Goal: Transaction & Acquisition: Purchase product/service

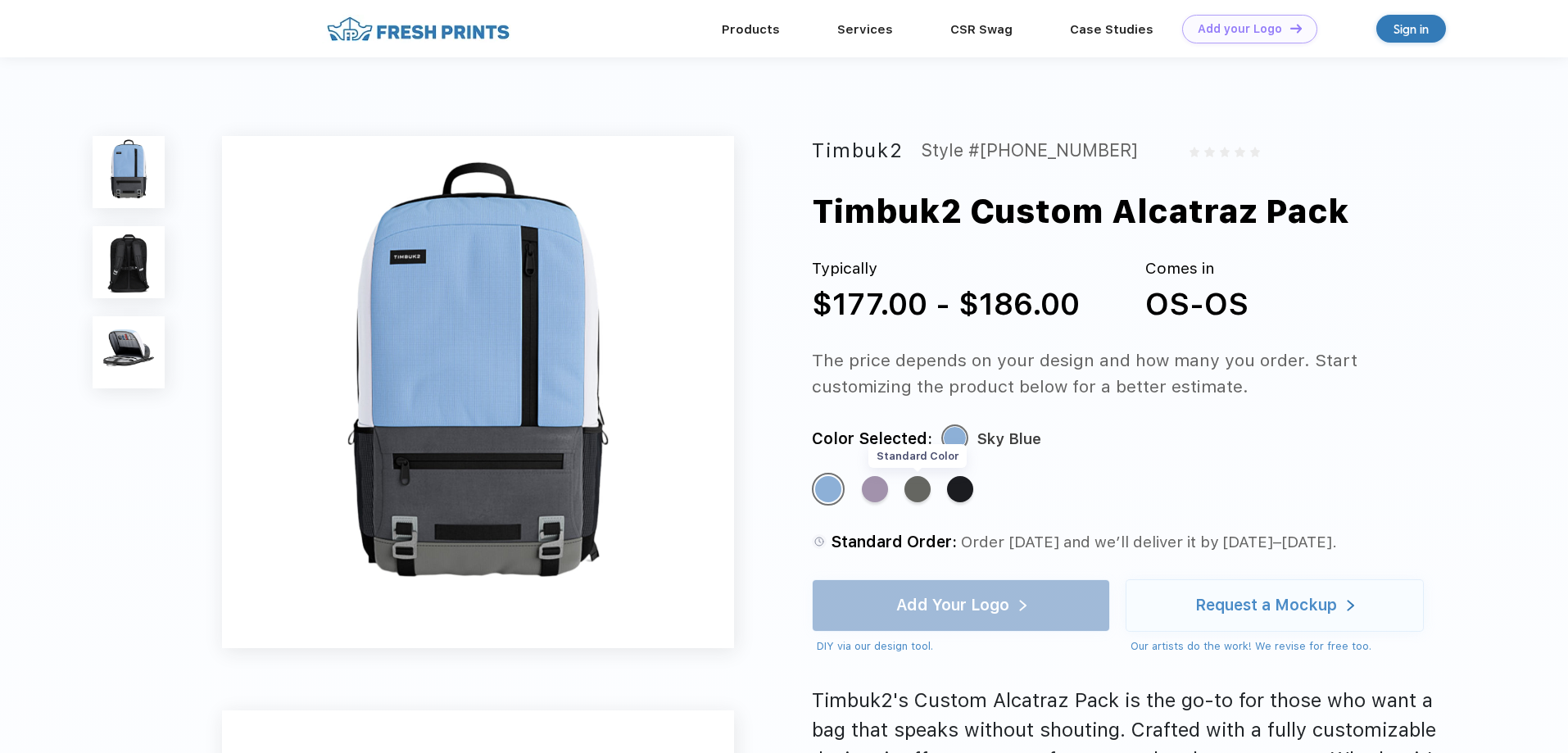
click at [927, 491] on div "Standard Color" at bounding box center [917, 489] width 26 height 26
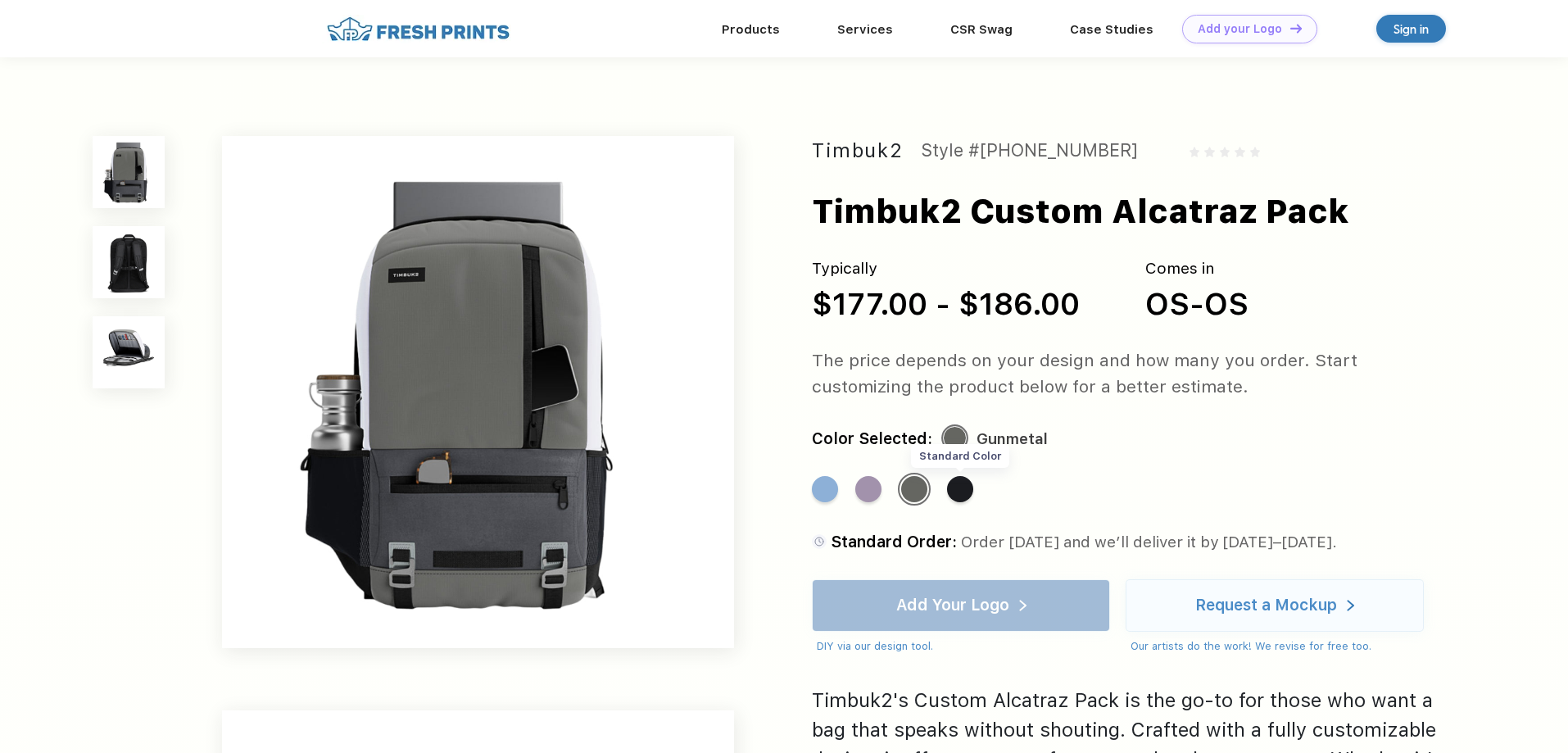
click at [964, 490] on div "Standard Color" at bounding box center [960, 489] width 26 height 26
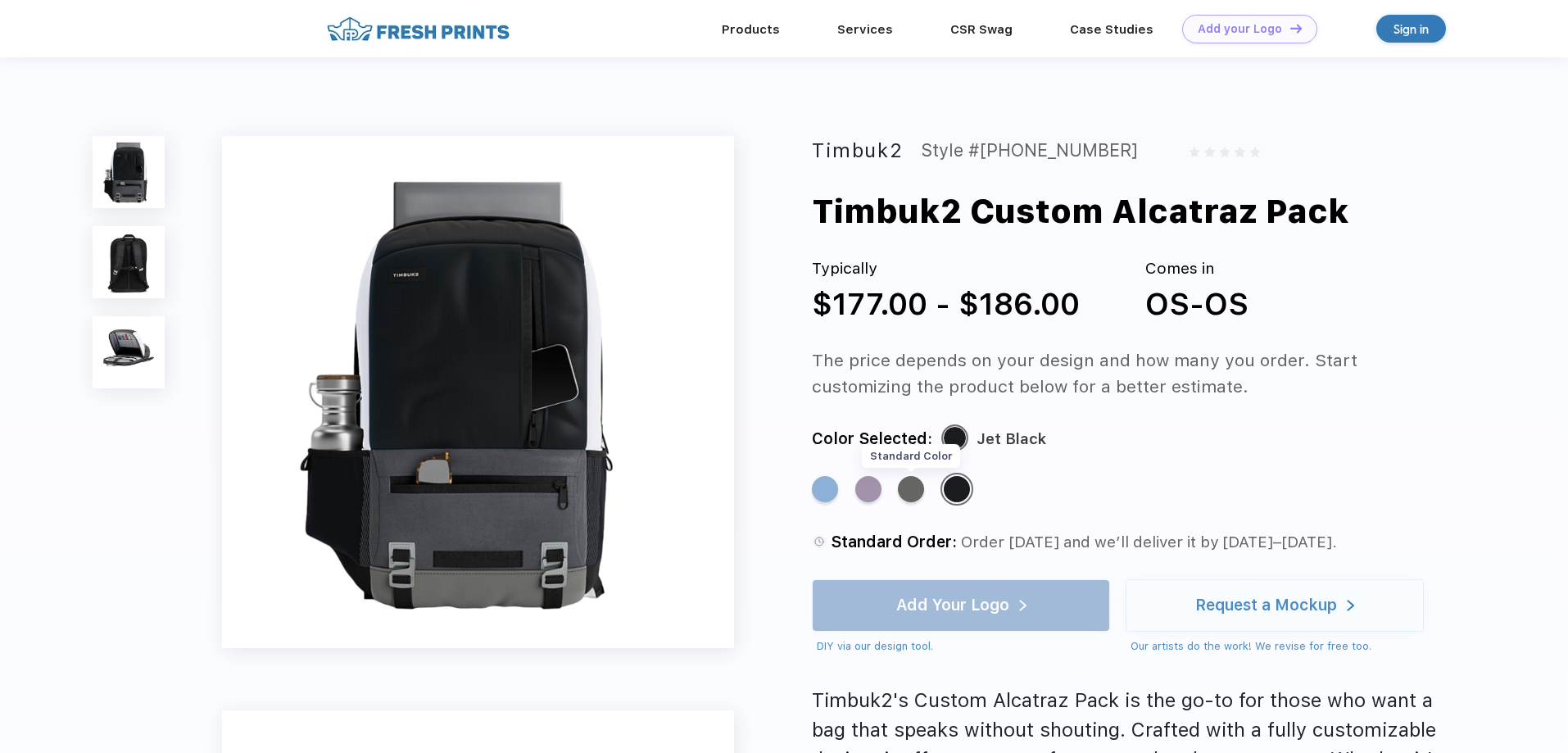
click at [904, 493] on div "Standard Color" at bounding box center [911, 489] width 26 height 26
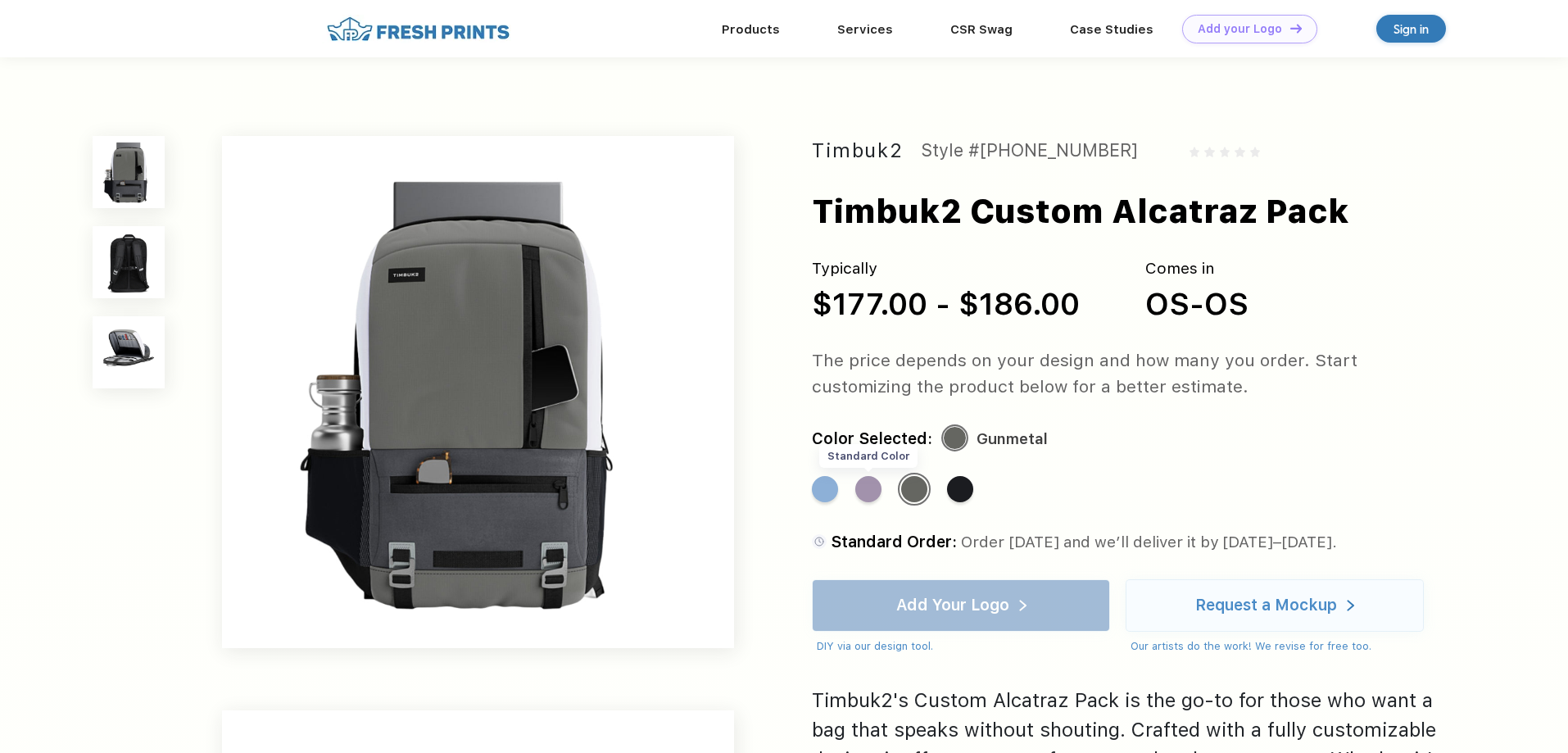
click at [867, 497] on div "Standard Color" at bounding box center [868, 489] width 26 height 26
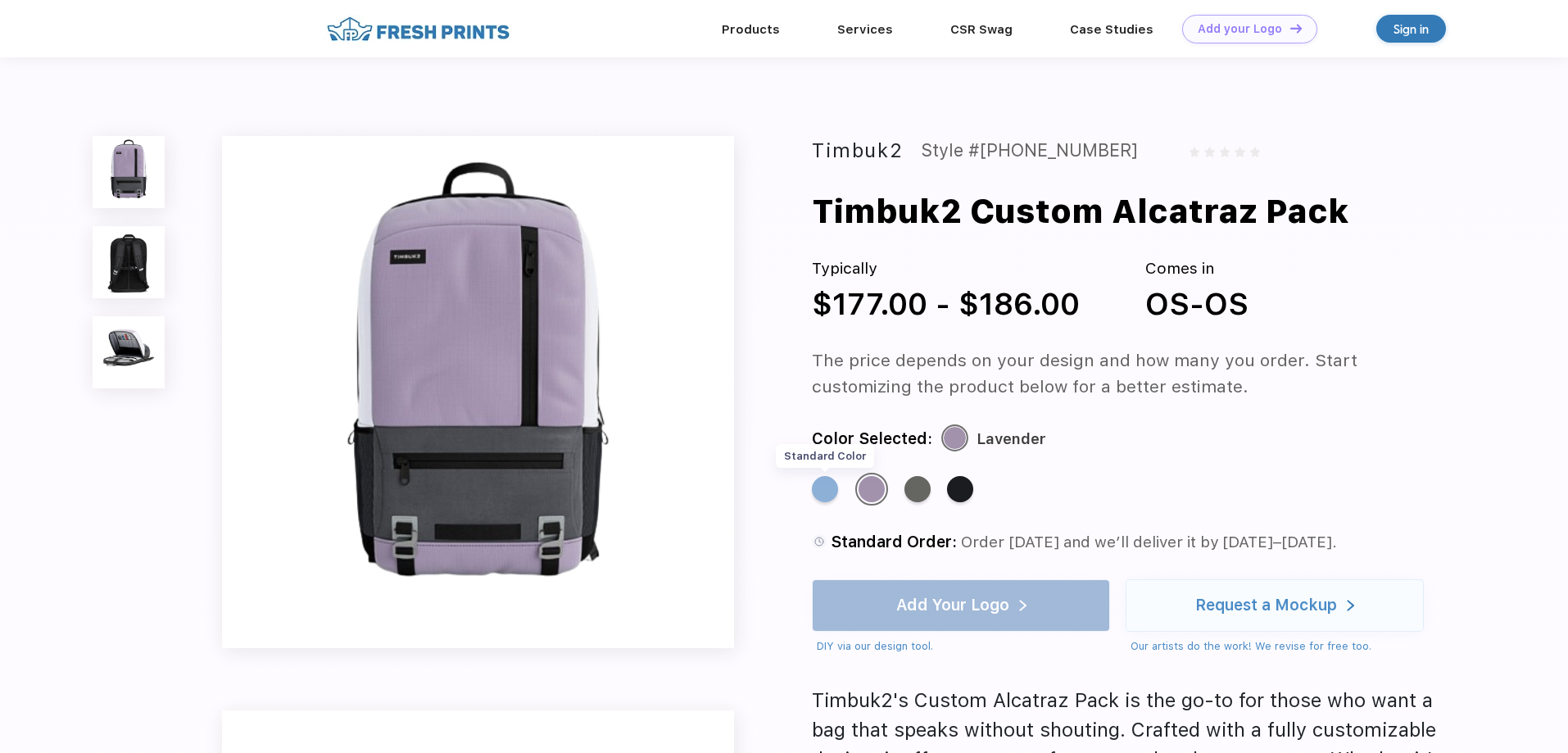
click at [824, 485] on div "Standard Color" at bounding box center [824, 489] width 26 height 26
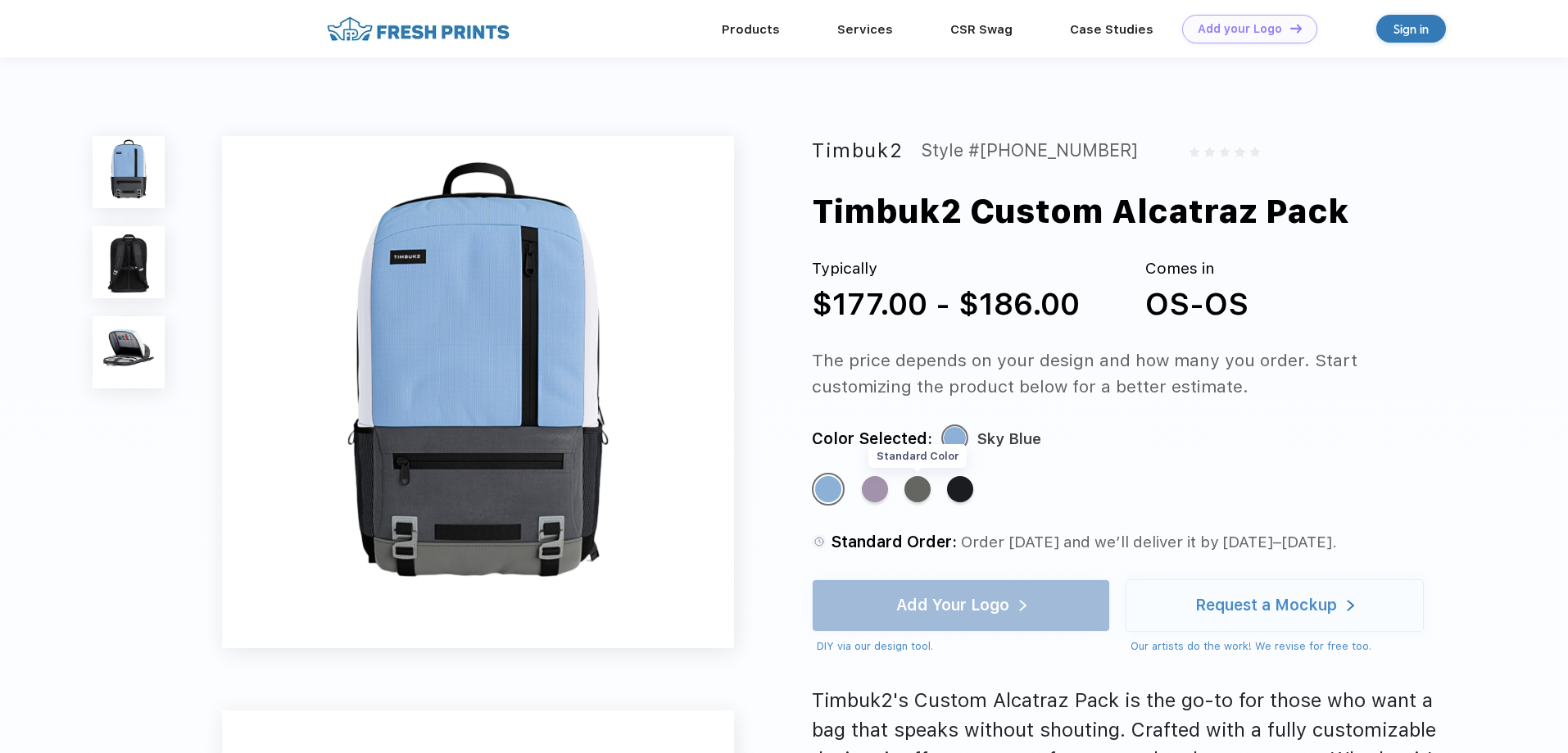
click at [917, 487] on div "Standard Color" at bounding box center [917, 489] width 26 height 26
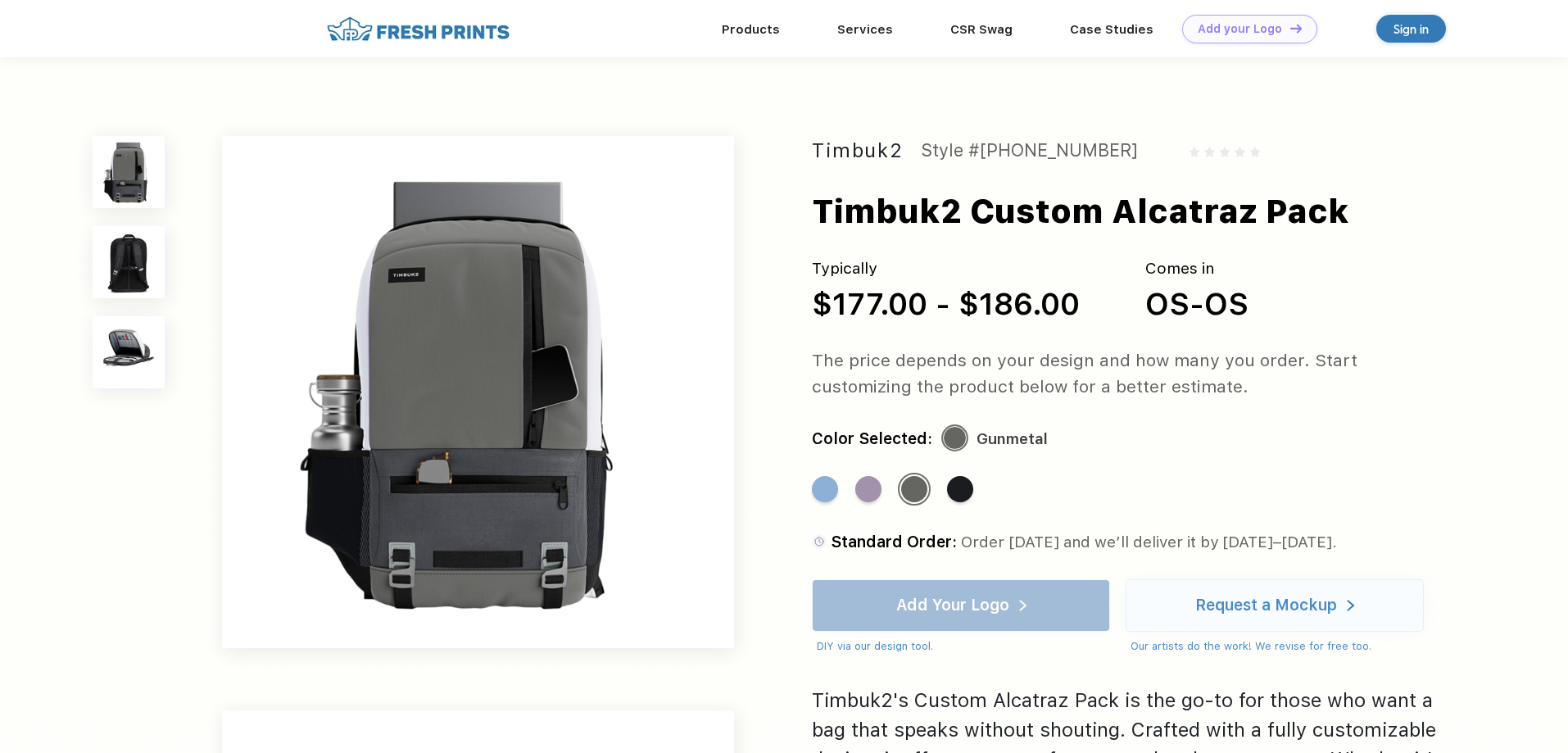
click at [115, 264] on img at bounding box center [129, 262] width 72 height 72
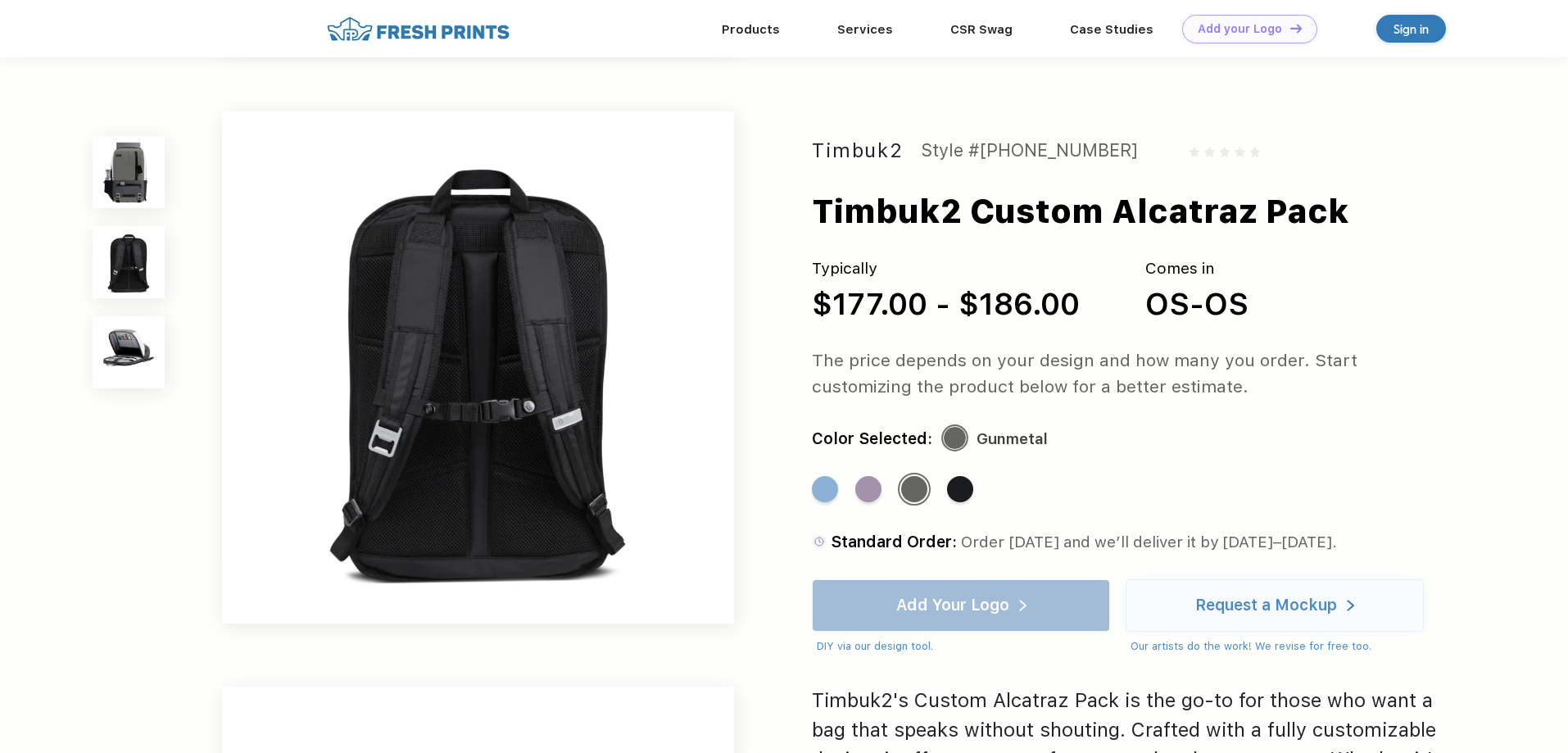
click at [123, 326] on img at bounding box center [129, 352] width 72 height 72
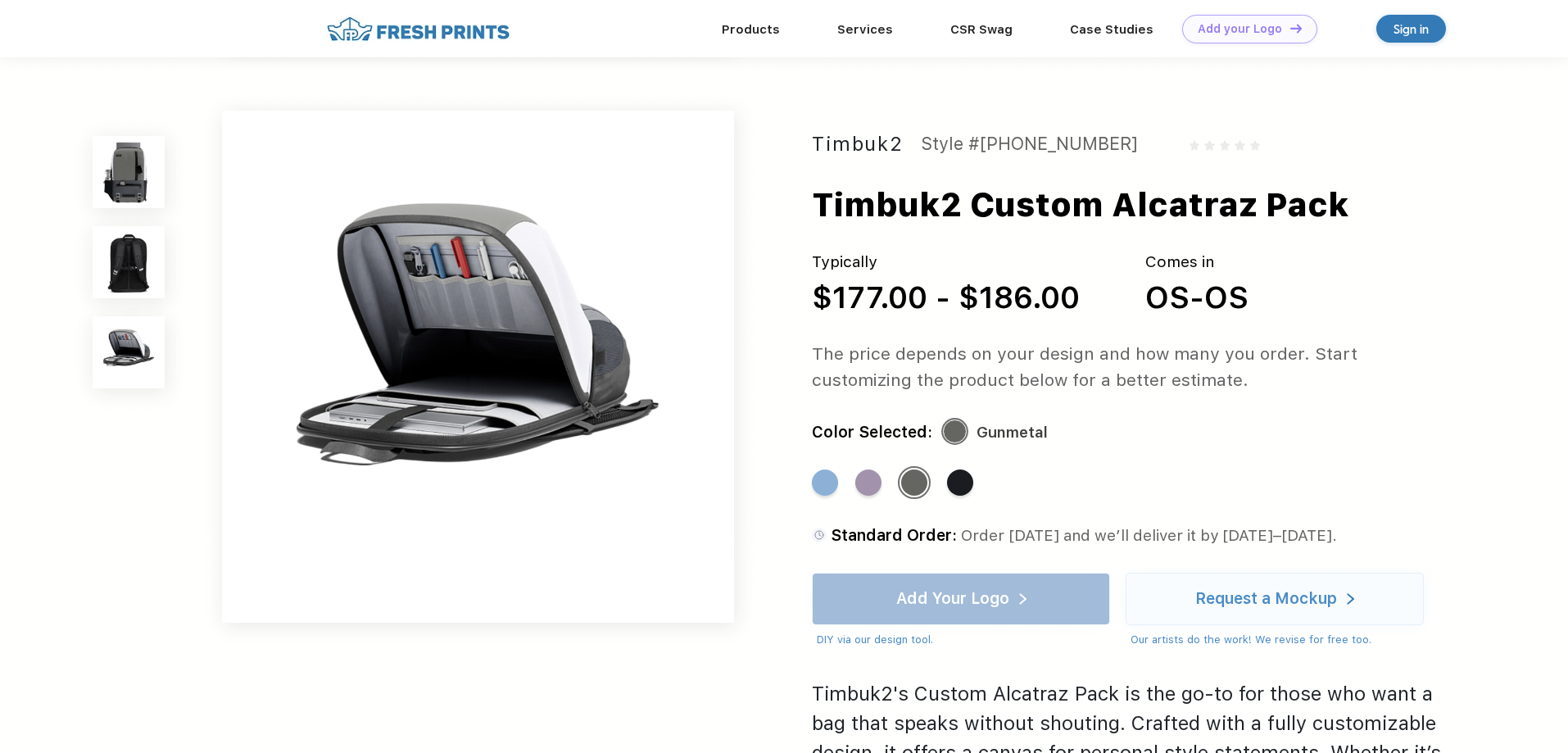
click at [133, 187] on img at bounding box center [129, 172] width 72 height 72
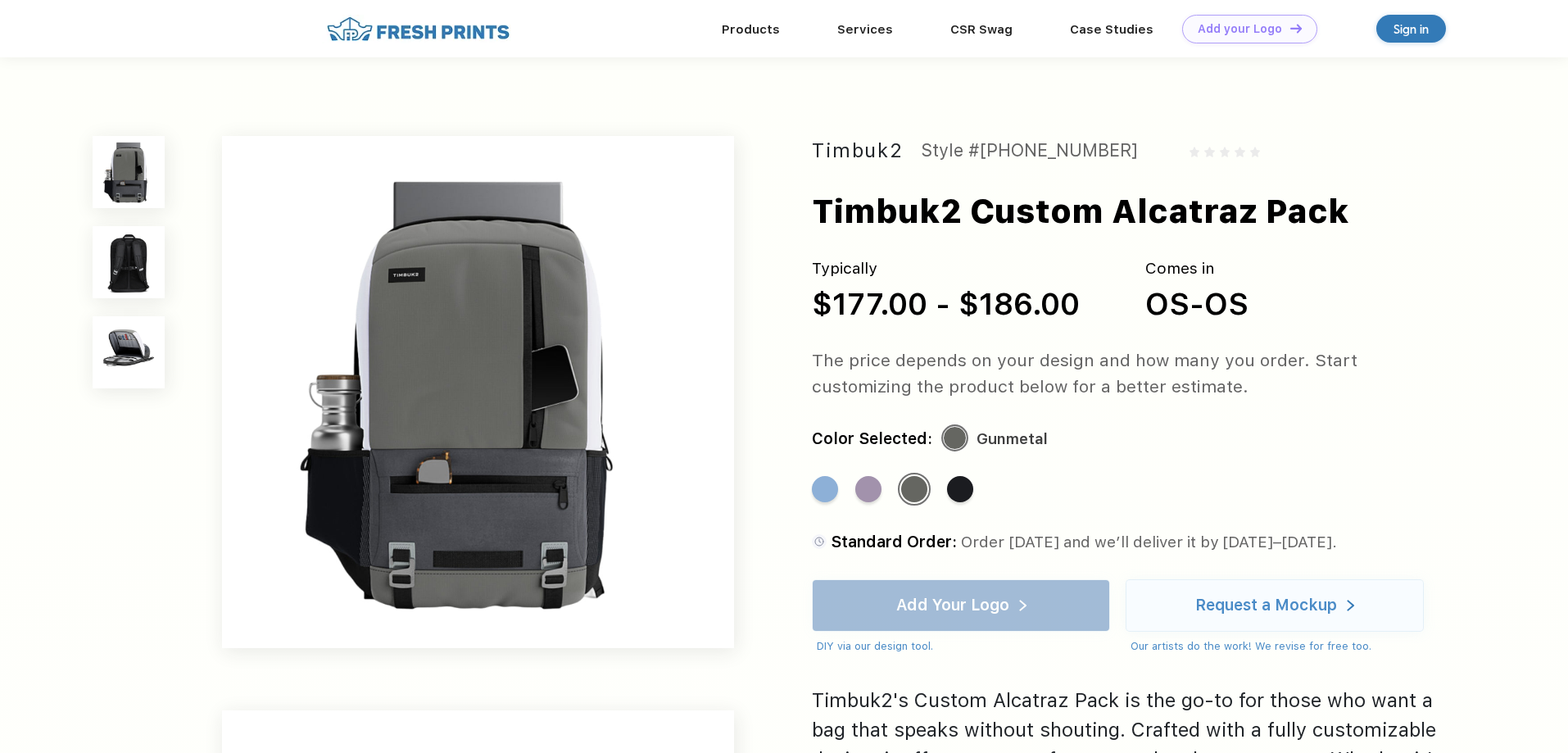
click at [149, 368] on img at bounding box center [129, 352] width 72 height 72
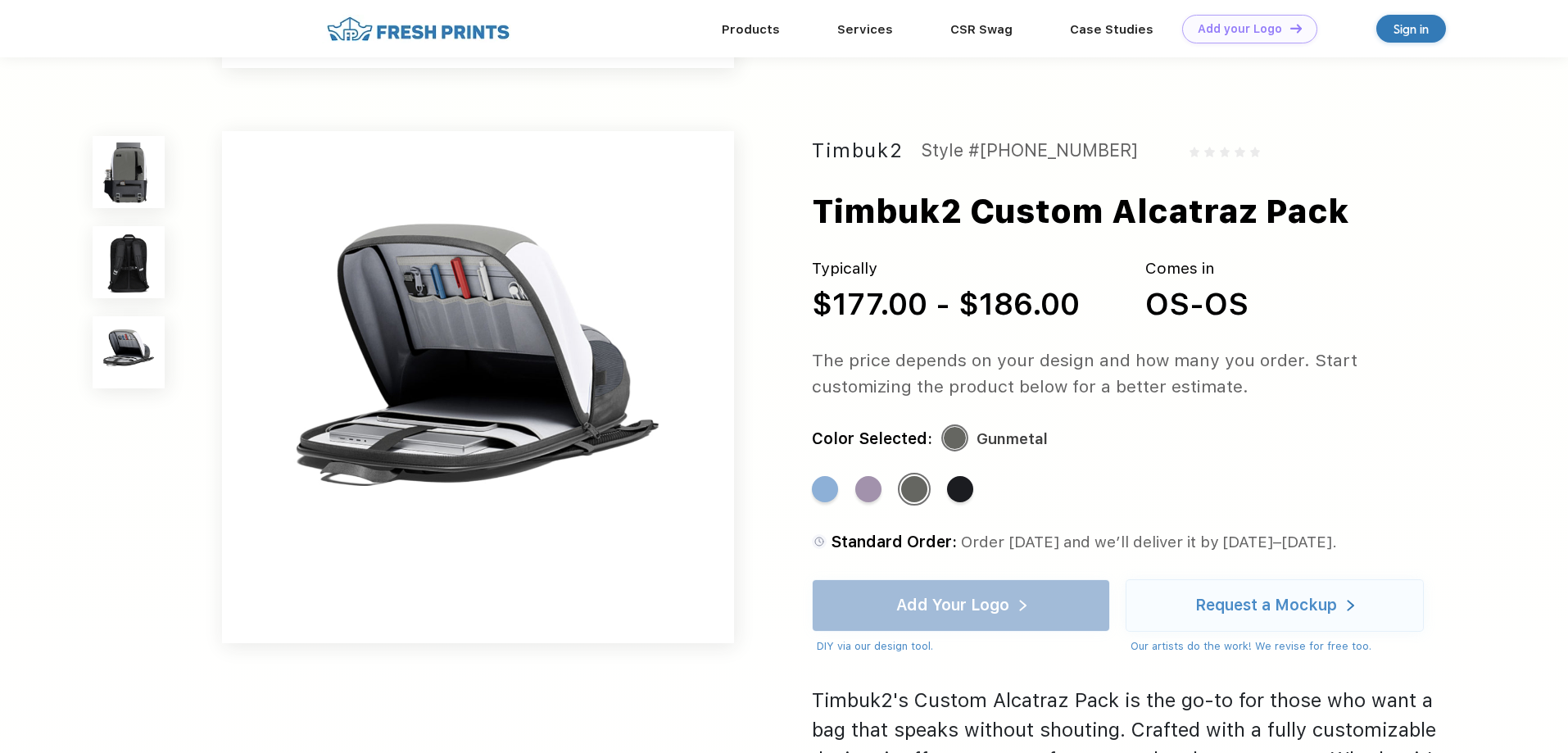
scroll to position [1117, 0]
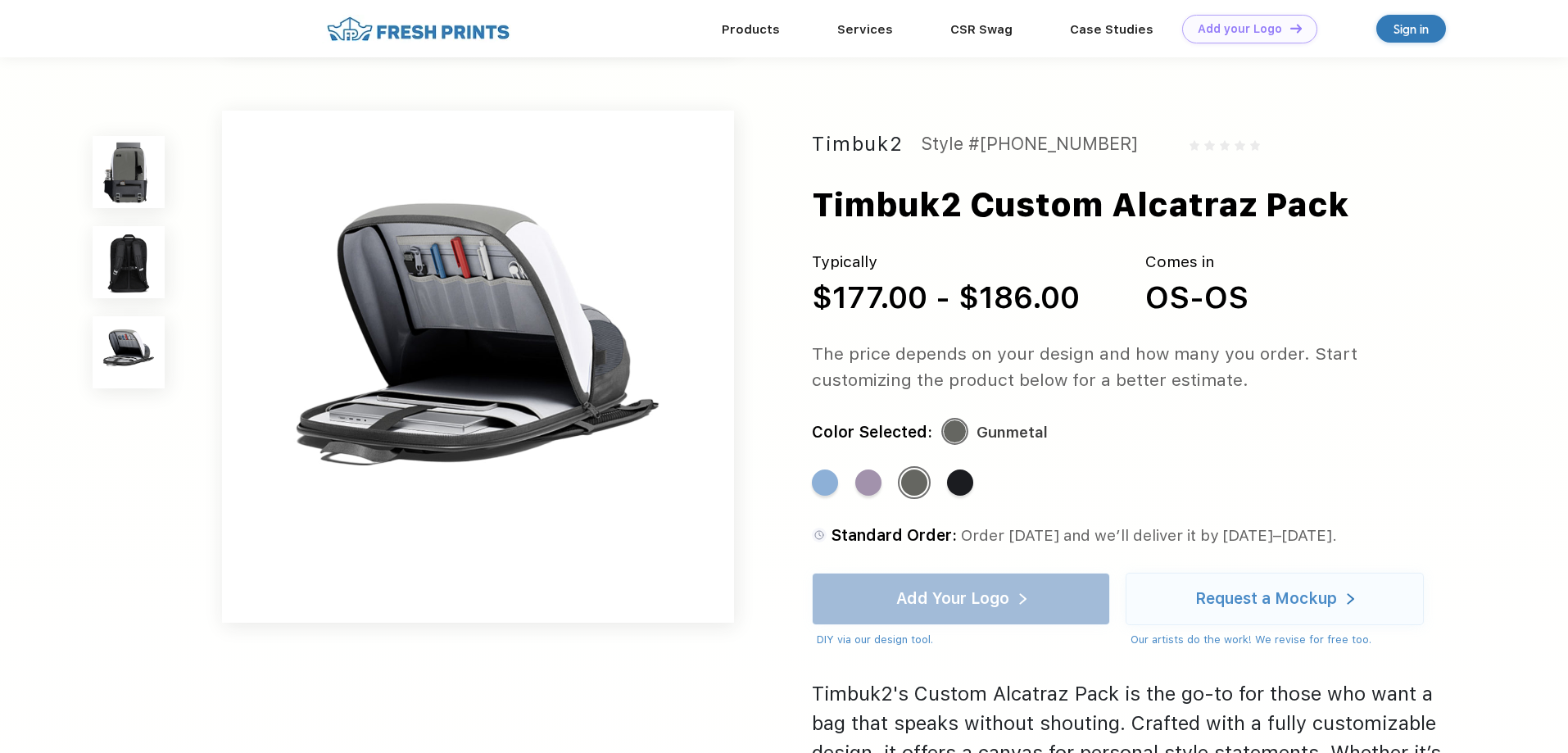
click at [140, 275] on img at bounding box center [129, 262] width 72 height 72
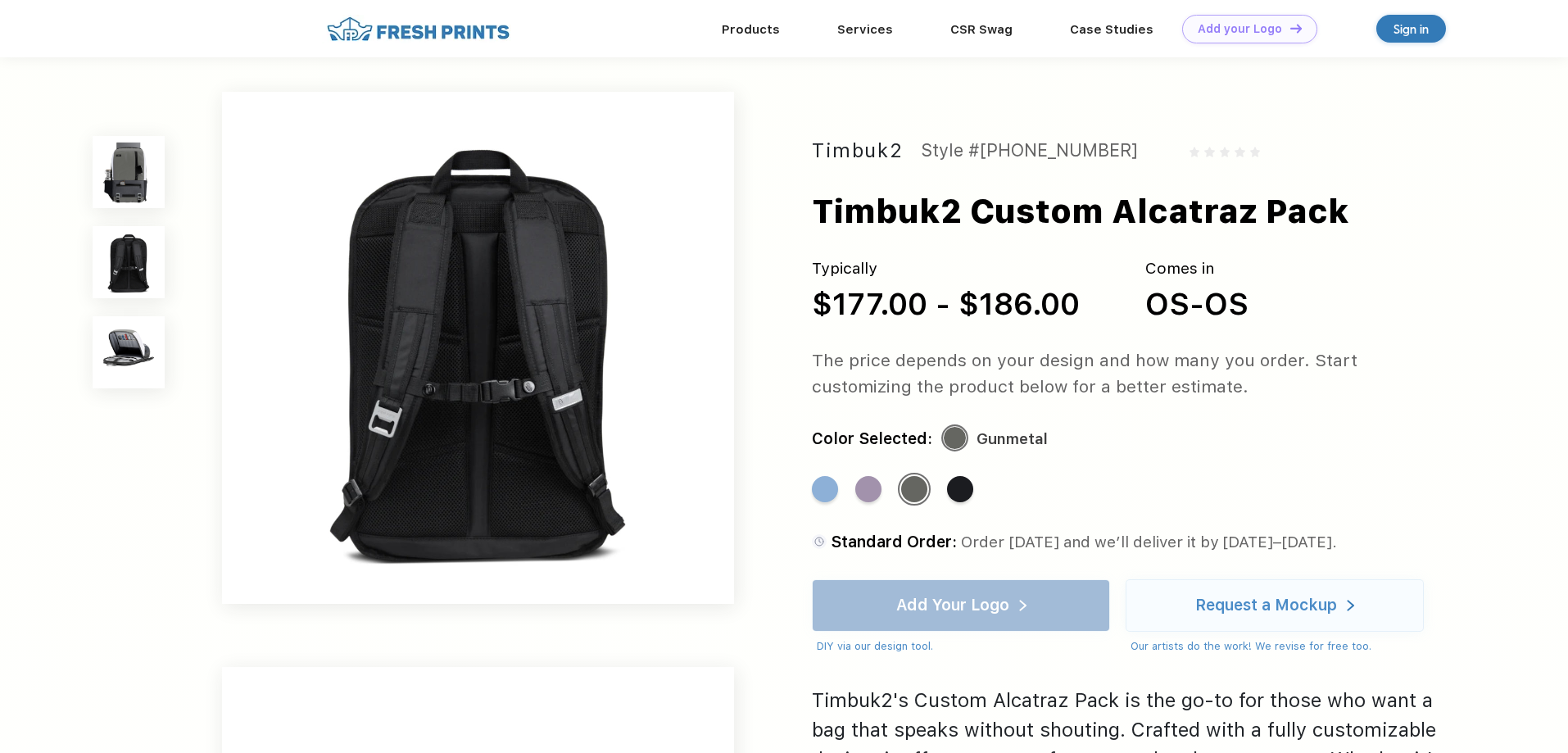
scroll to position [541, 0]
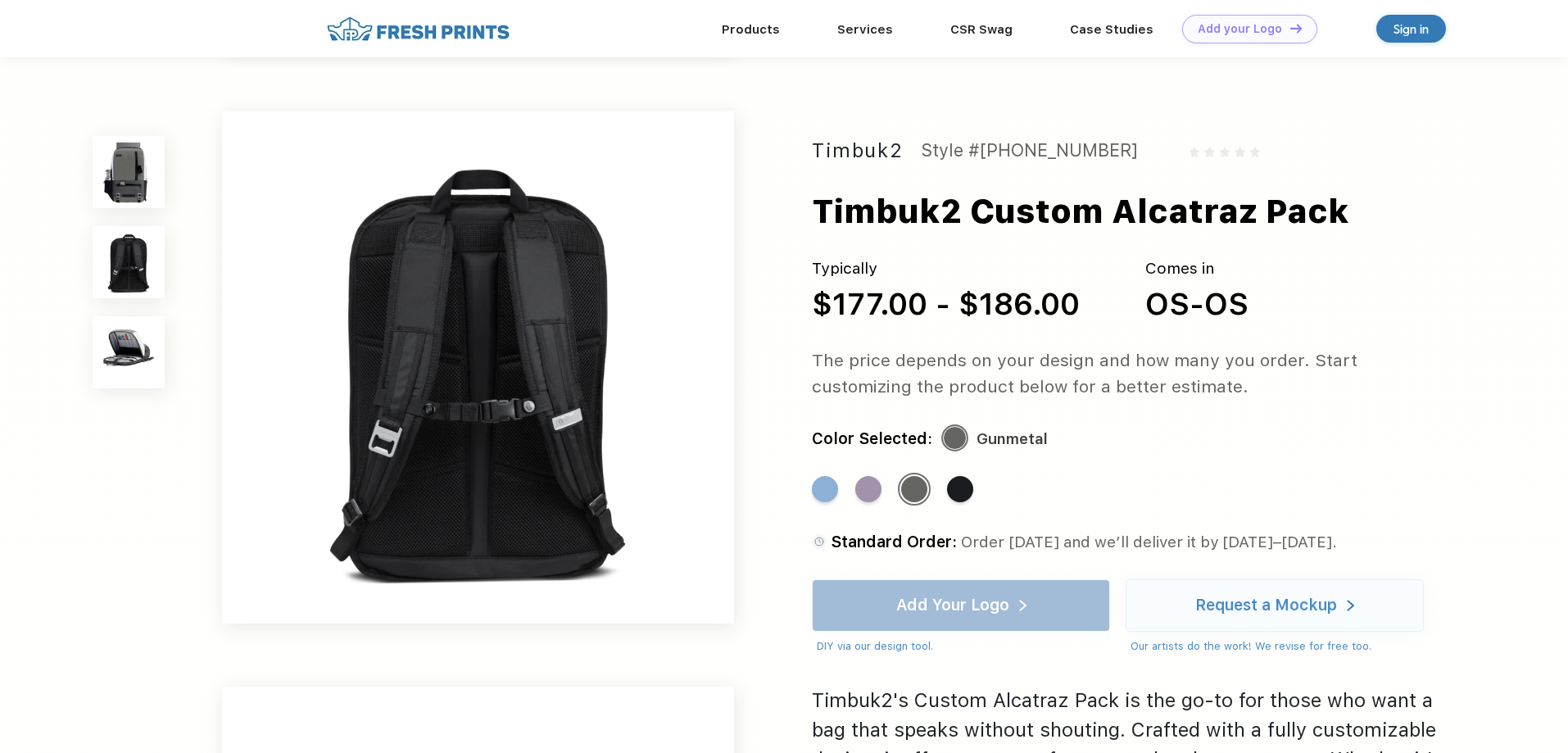
click at [112, 166] on img at bounding box center [129, 172] width 72 height 72
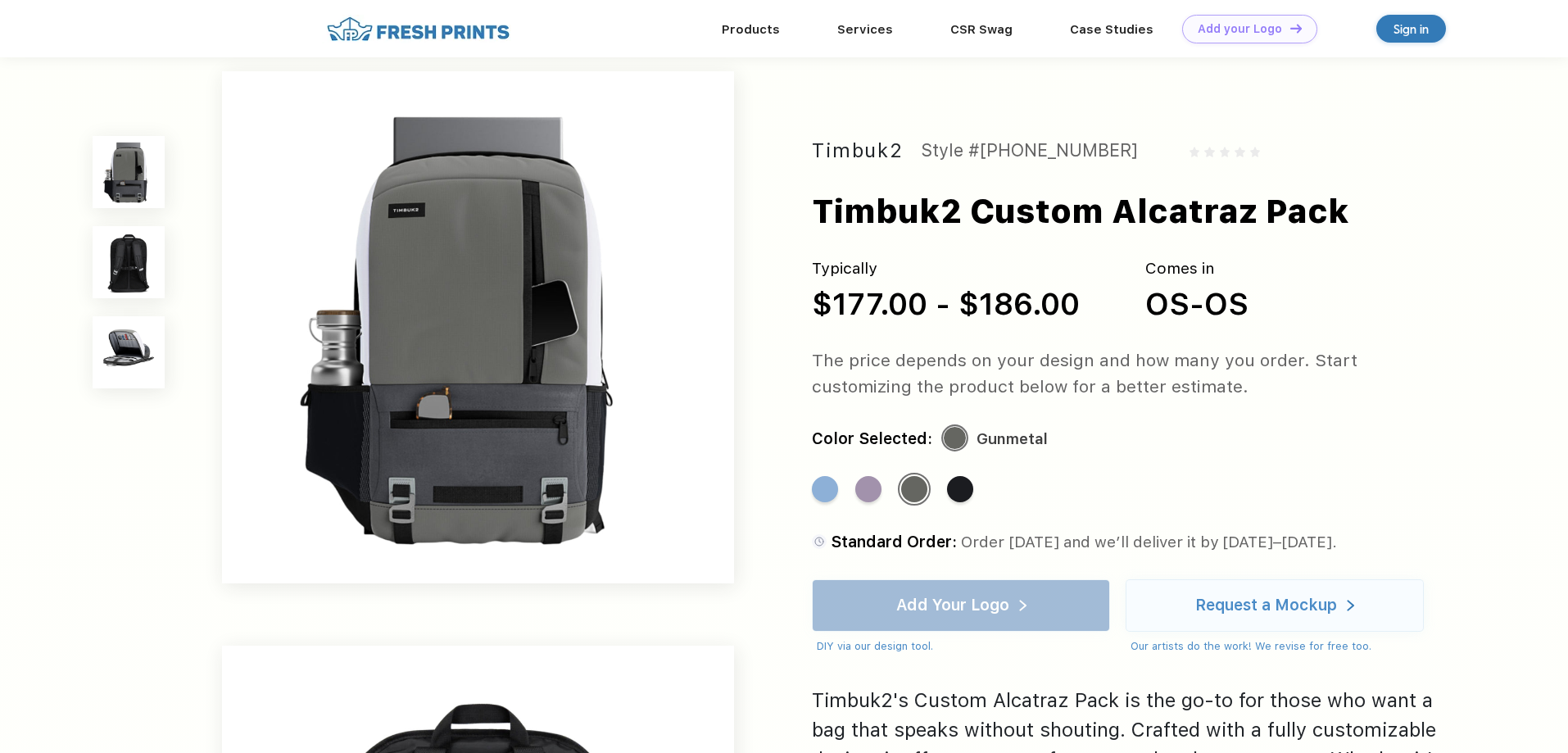
scroll to position [0, 0]
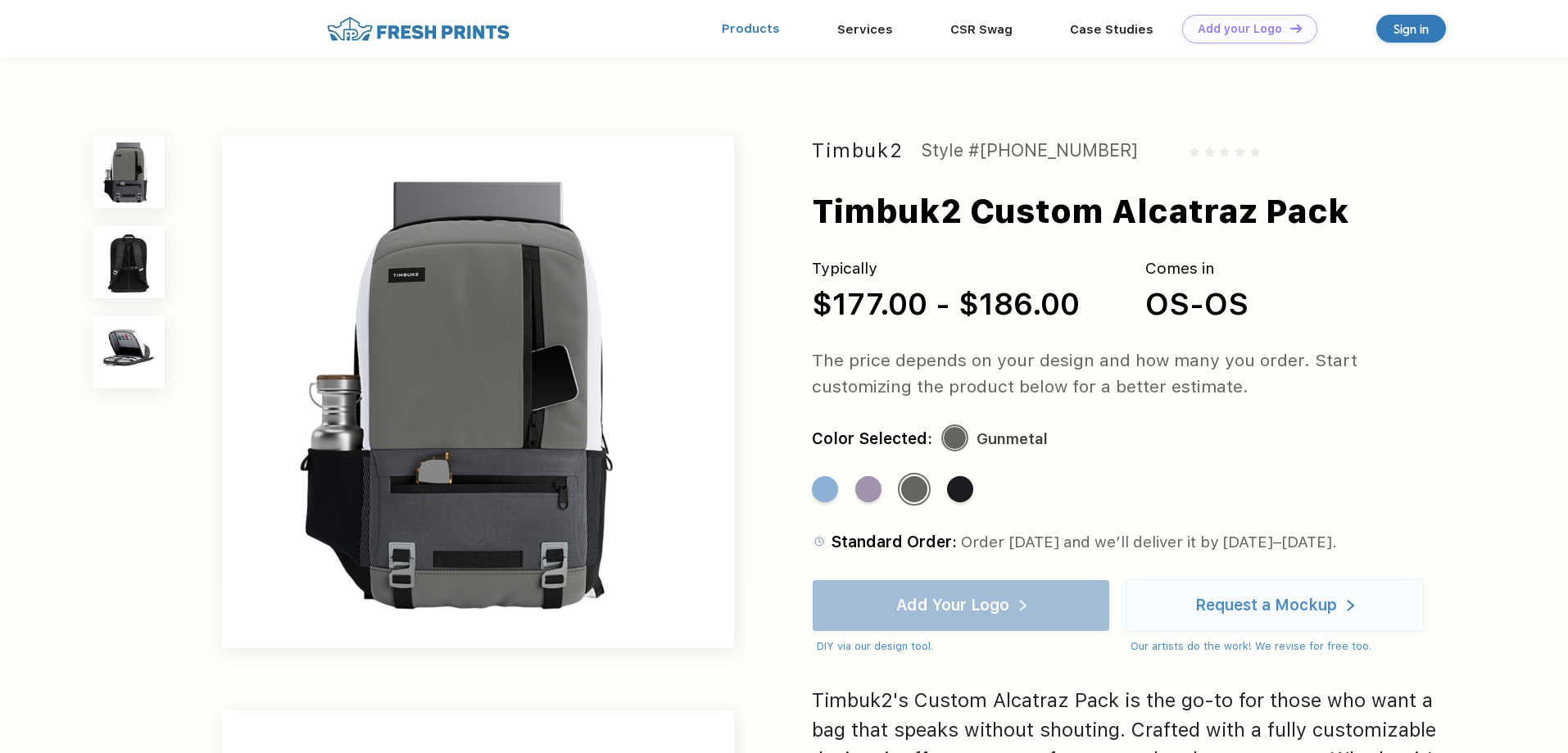
click at [757, 31] on link "Products" at bounding box center [751, 28] width 59 height 15
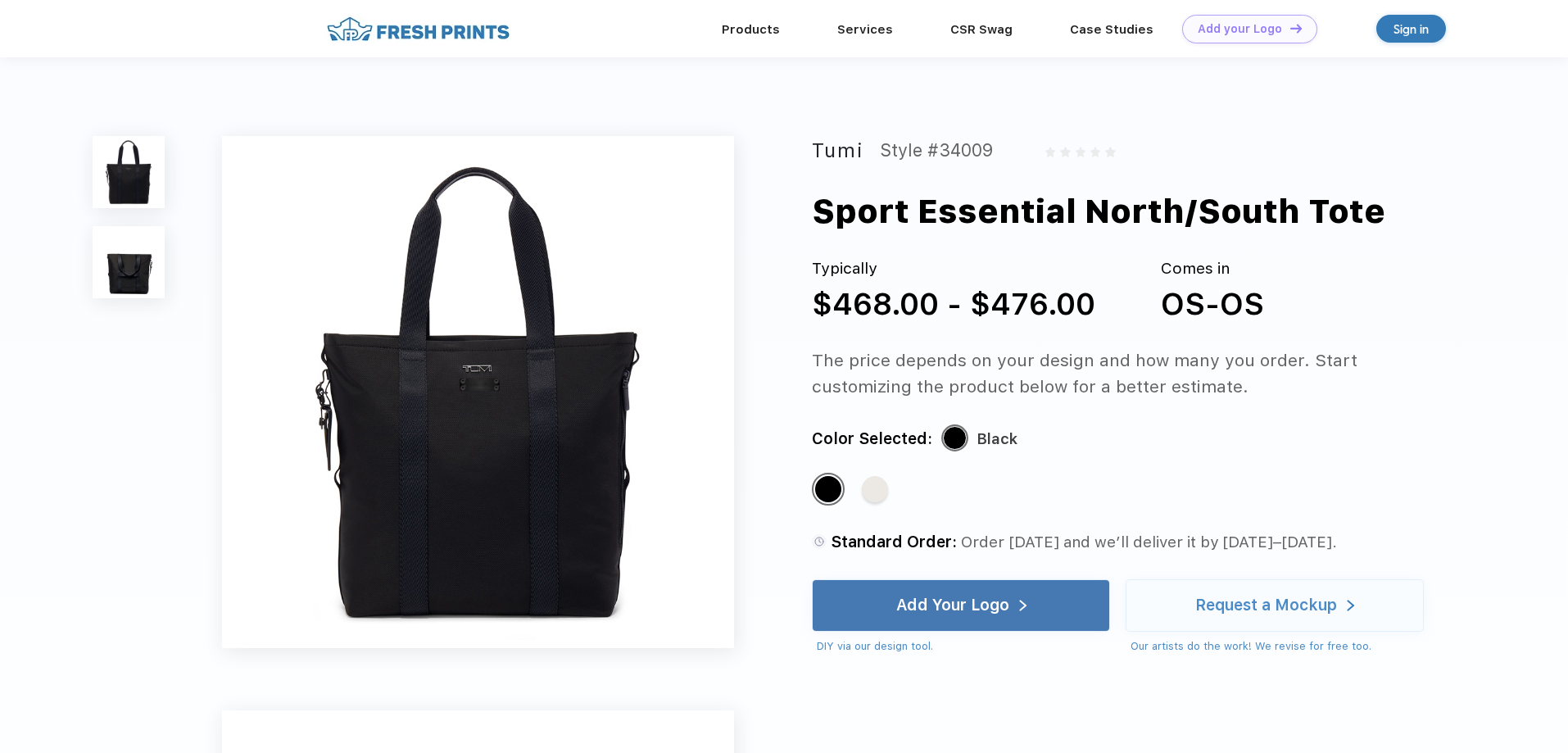
click at [139, 287] on img at bounding box center [129, 262] width 72 height 72
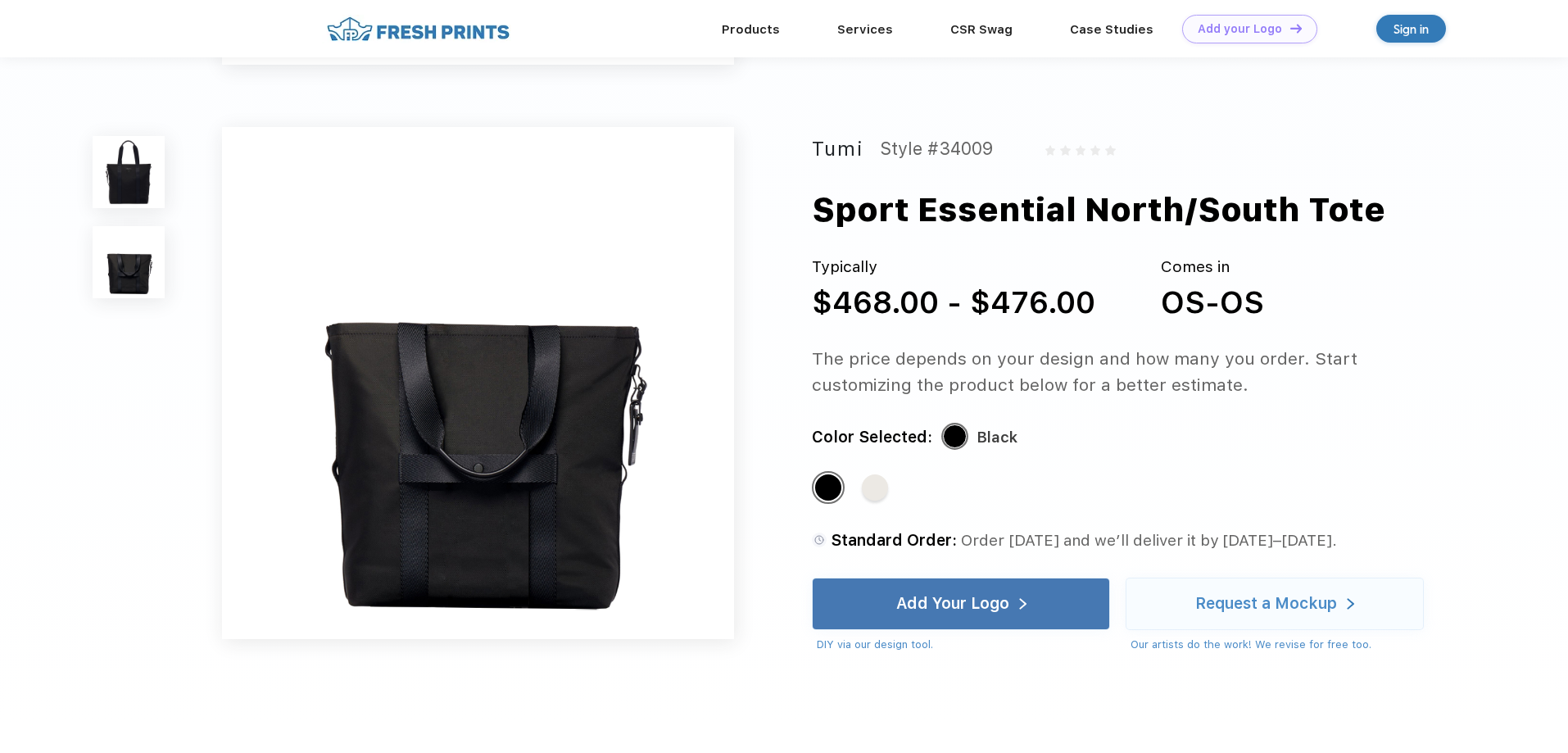
scroll to position [541, 0]
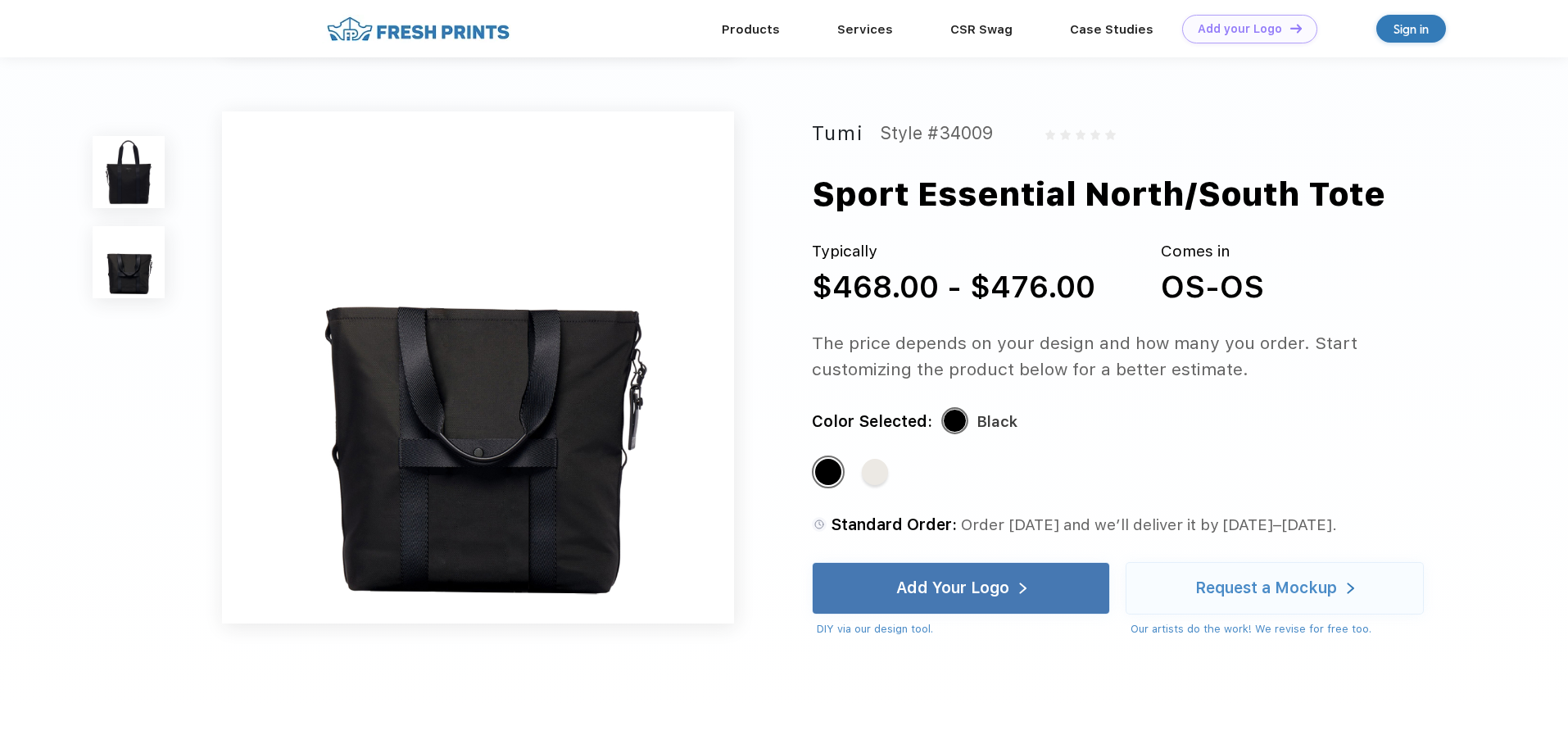
click at [131, 195] on img at bounding box center [129, 172] width 72 height 72
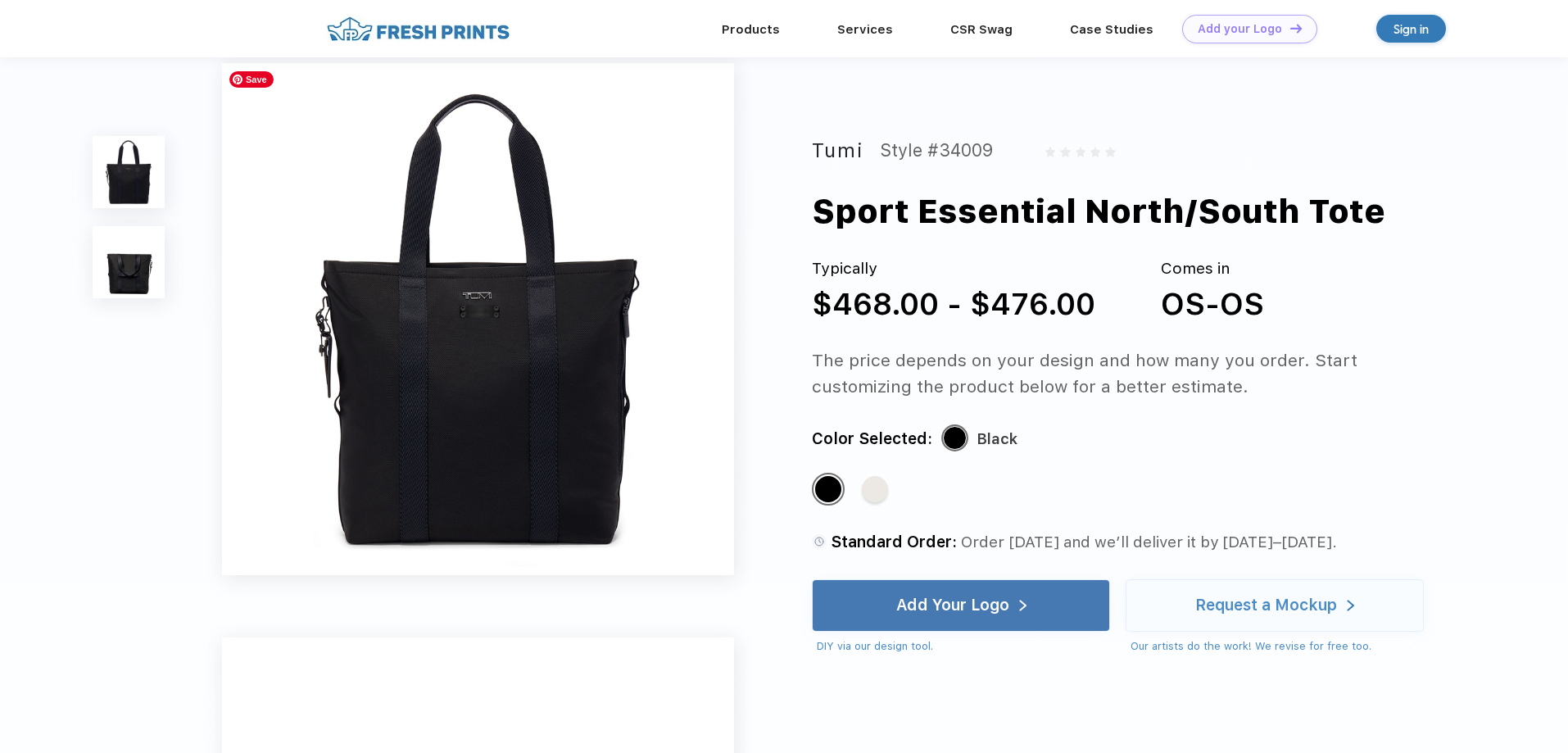
scroll to position [0, 0]
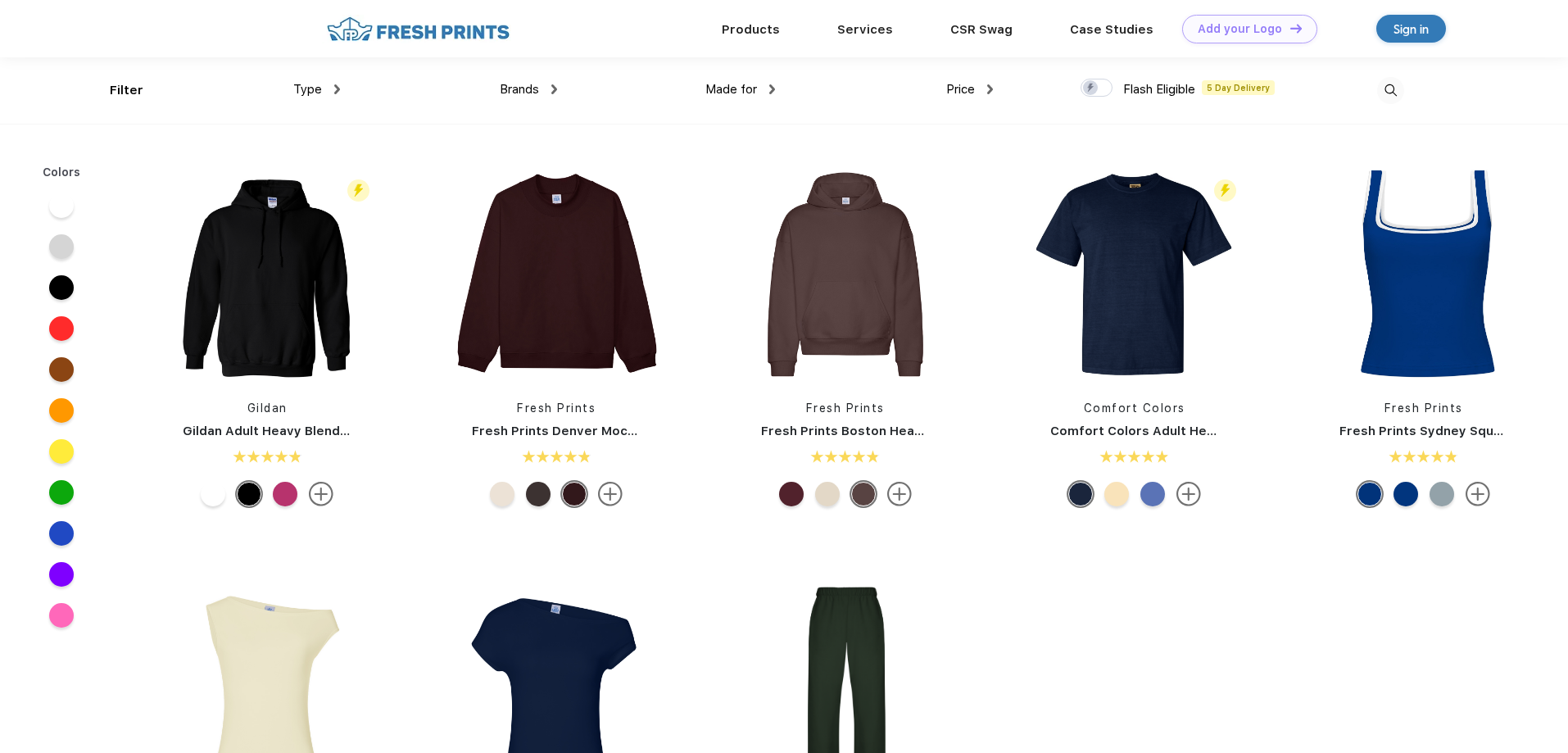
scroll to position [1, 0]
click at [311, 90] on span "Type" at bounding box center [307, 88] width 28 height 15
click at [335, 92] on img at bounding box center [336, 88] width 6 height 9
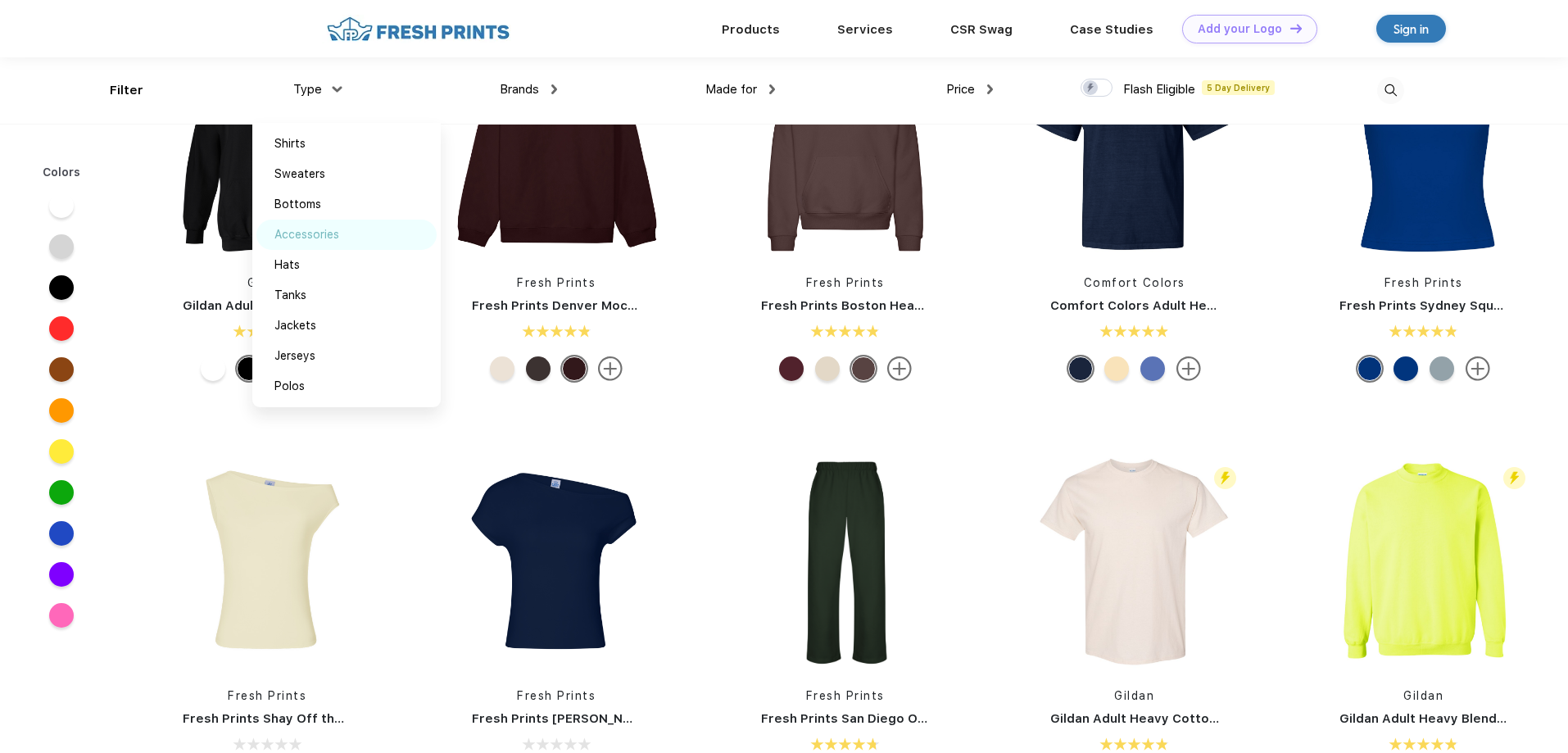
click at [326, 230] on div "Accessories" at bounding box center [306, 235] width 65 height 17
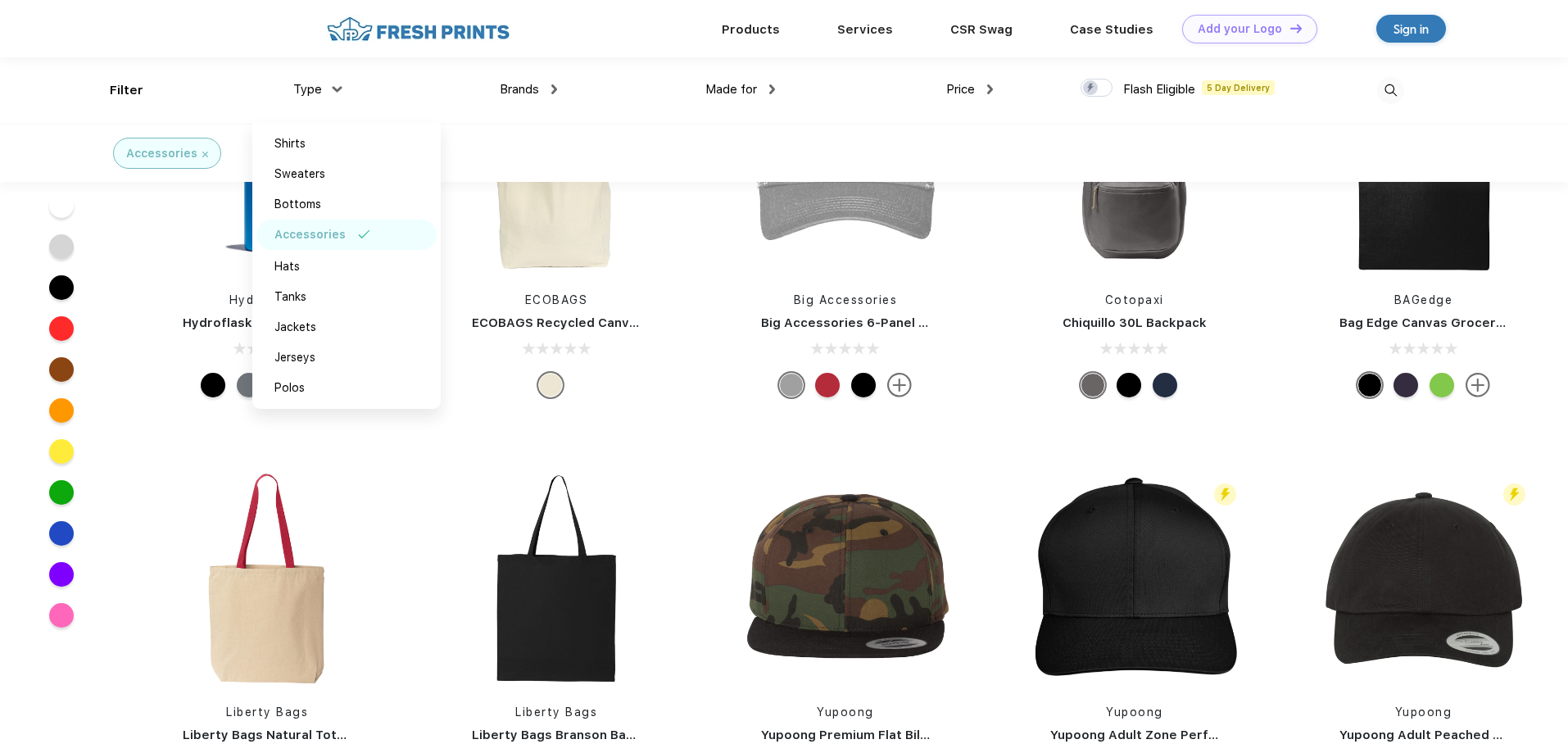
scroll to position [3687, 0]
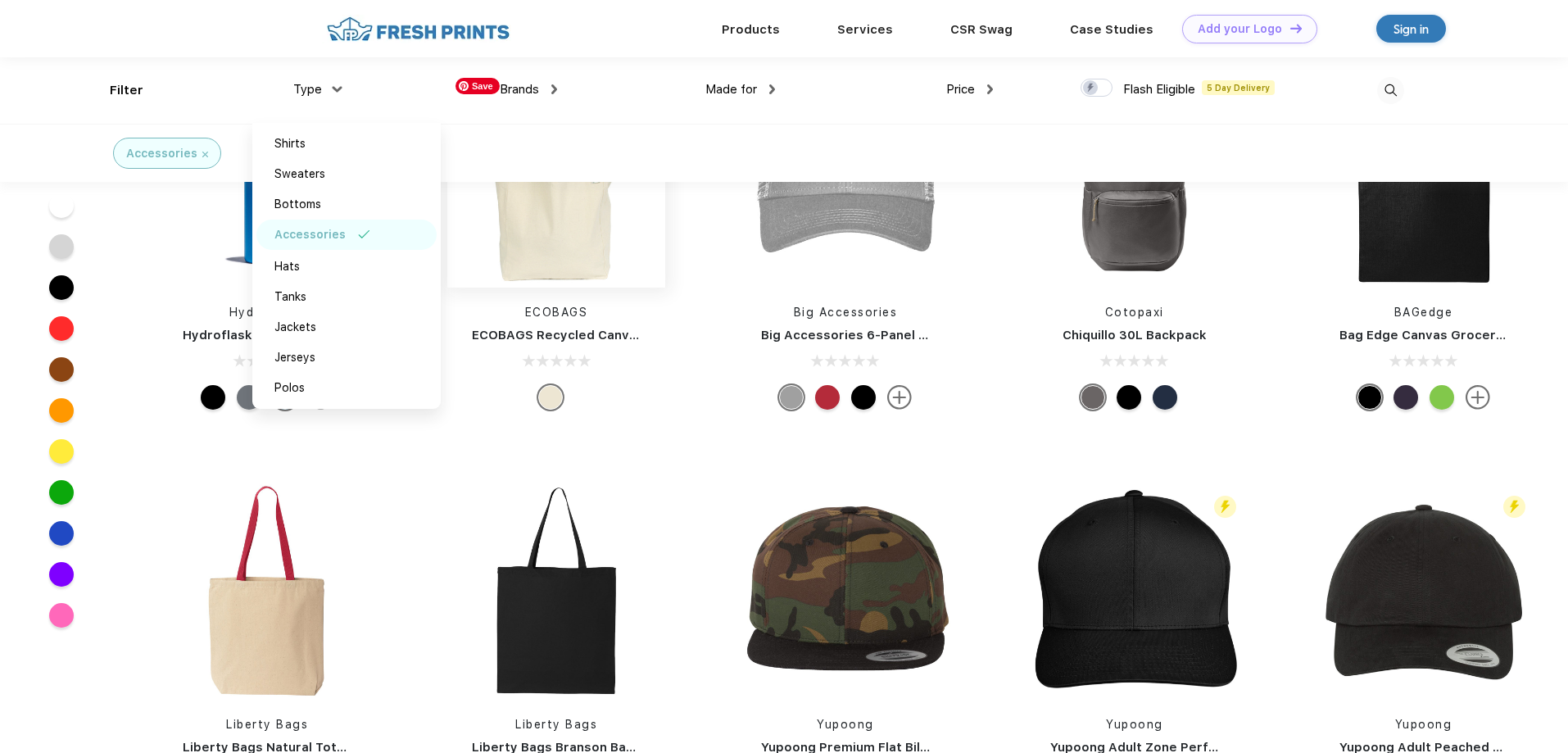
click at [543, 246] on img at bounding box center [556, 178] width 218 height 218
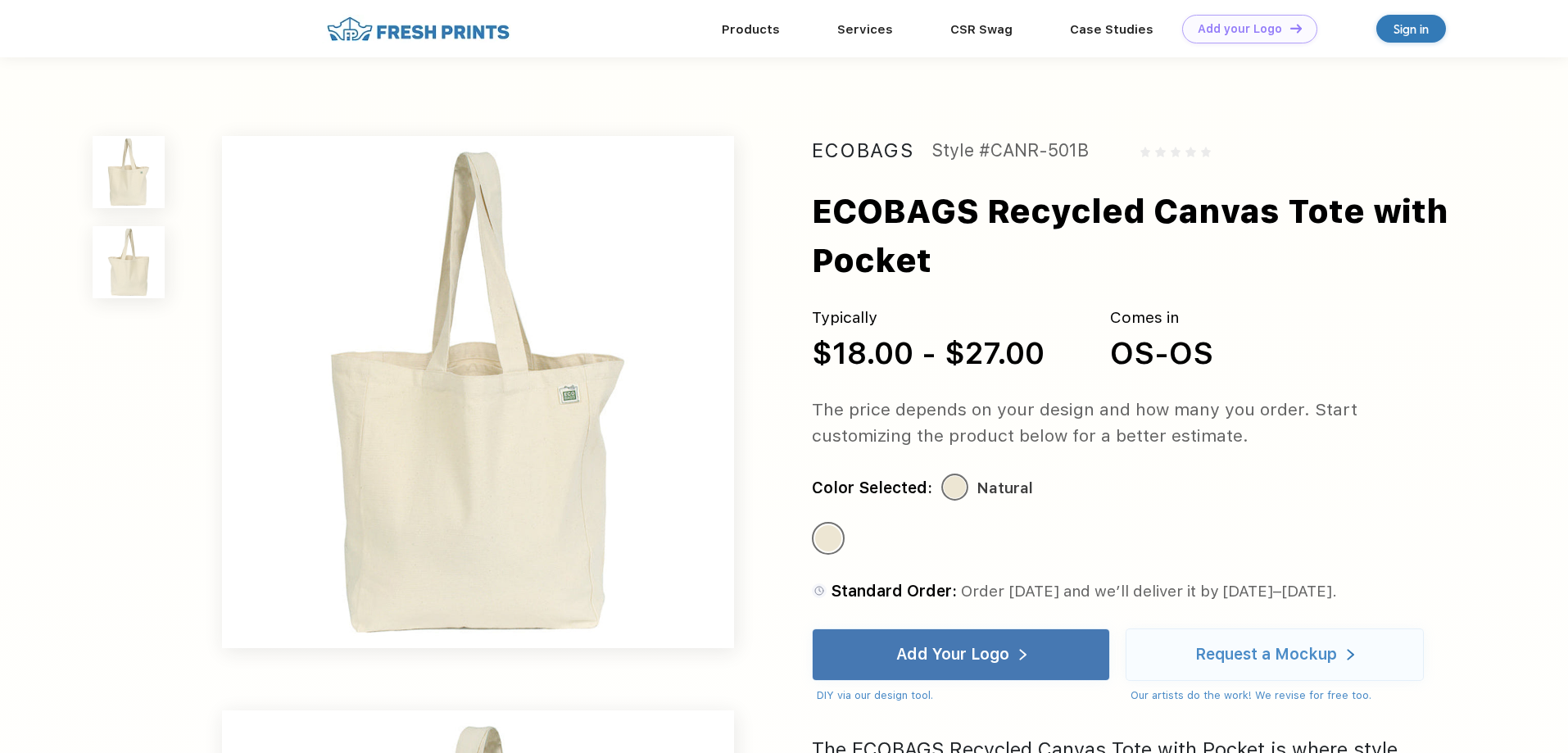
click at [133, 292] on img at bounding box center [129, 262] width 72 height 72
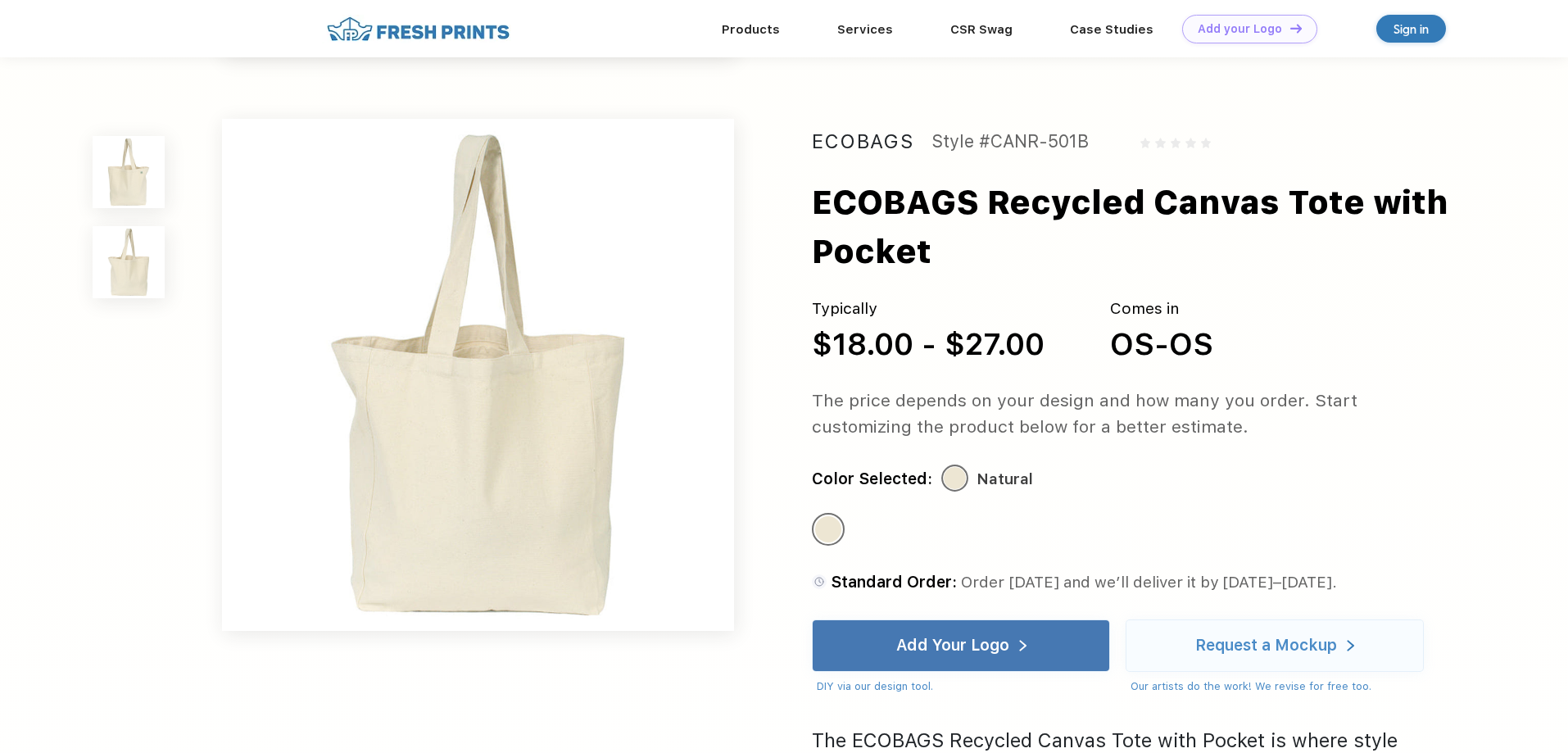
scroll to position [541, 0]
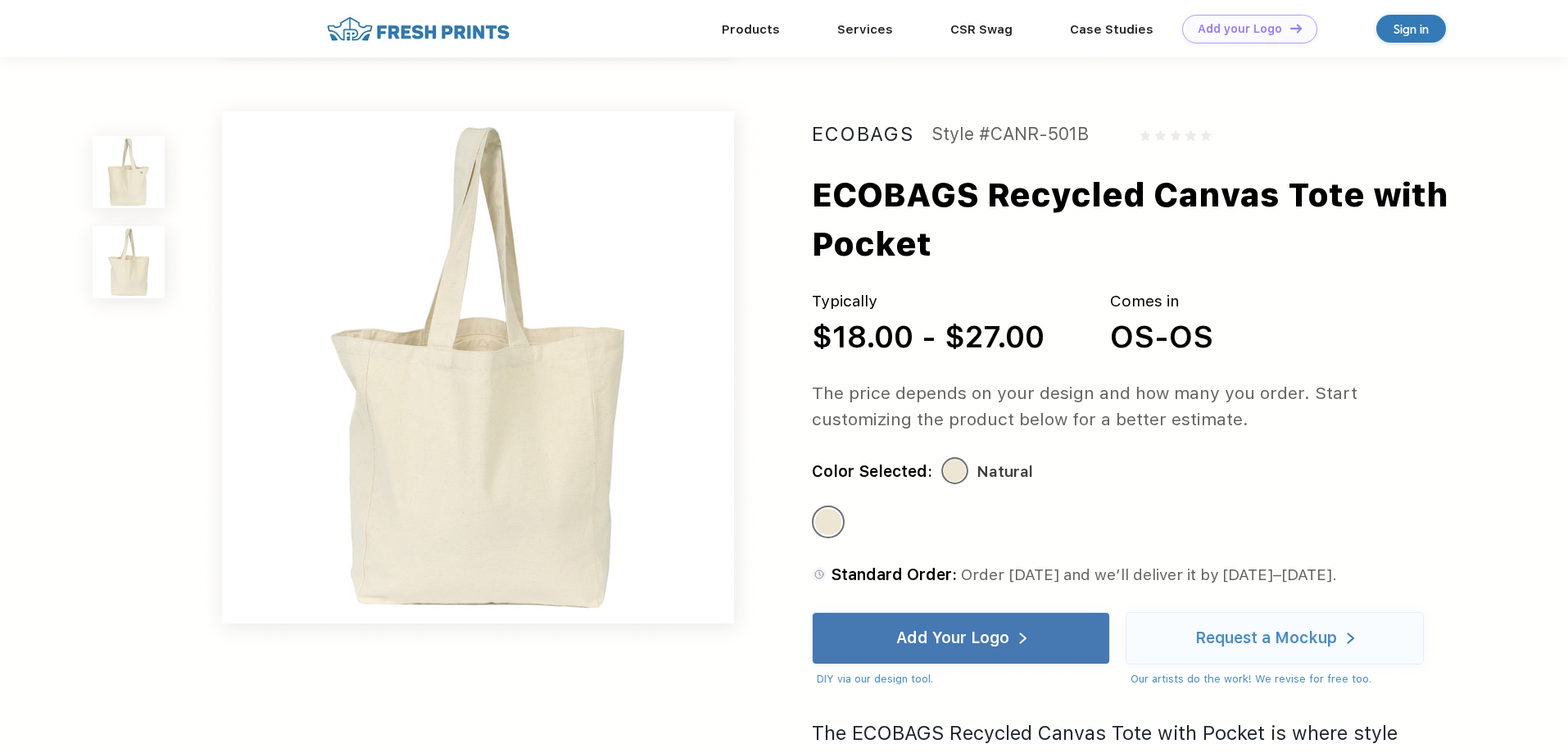
click at [124, 162] on img at bounding box center [129, 172] width 72 height 72
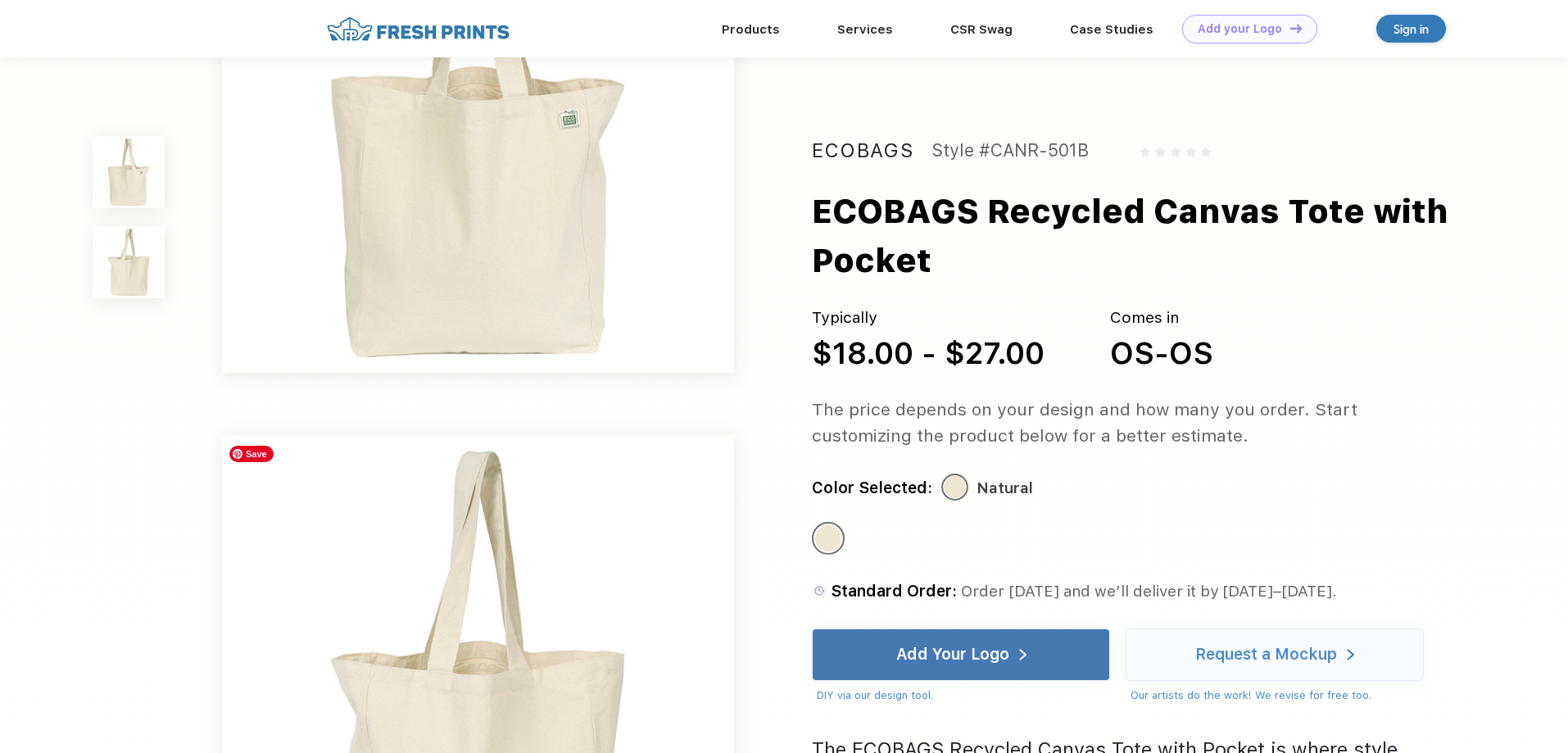
scroll to position [0, 0]
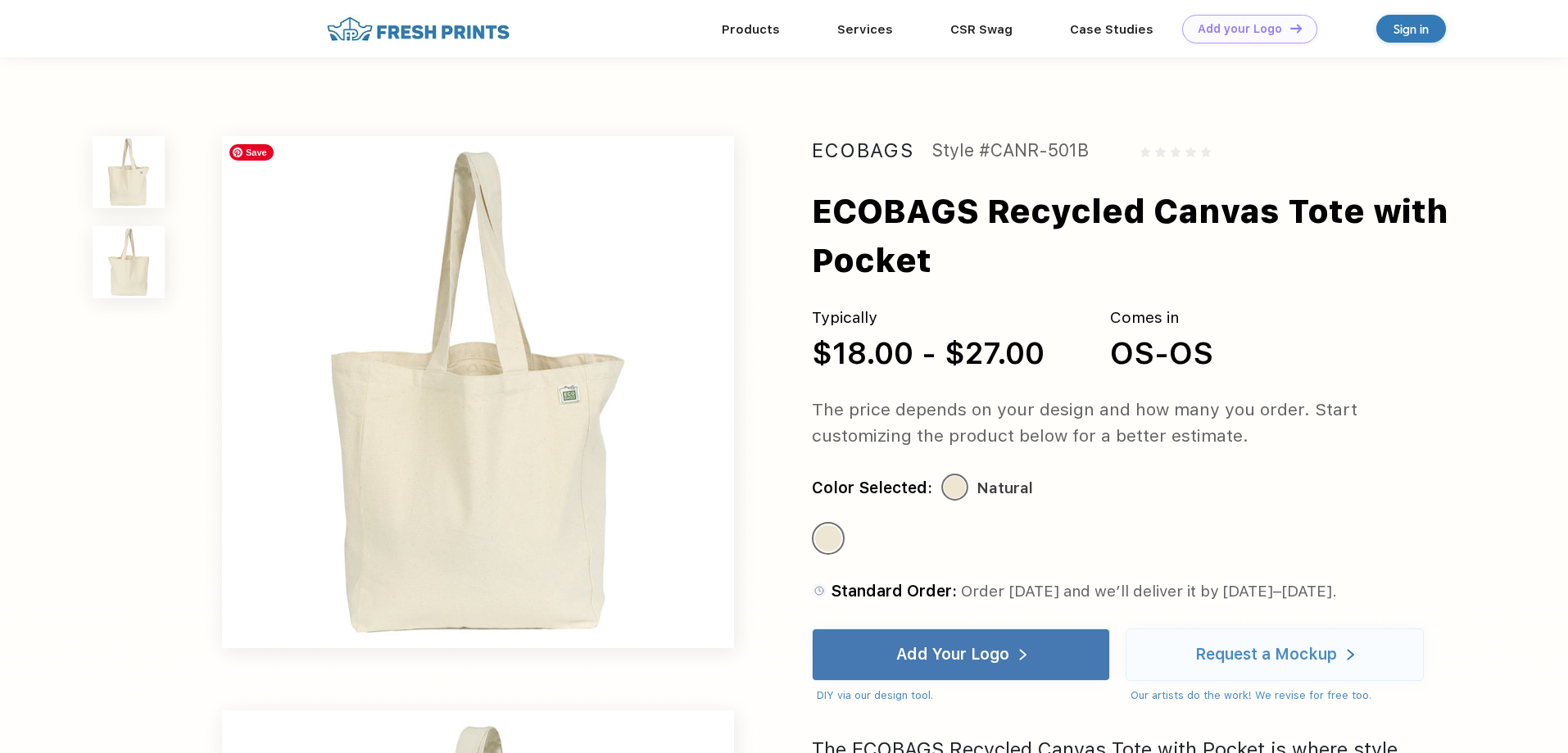
click at [528, 450] on img at bounding box center [478, 392] width 512 height 512
